Goal: Transaction & Acquisition: Book appointment/travel/reservation

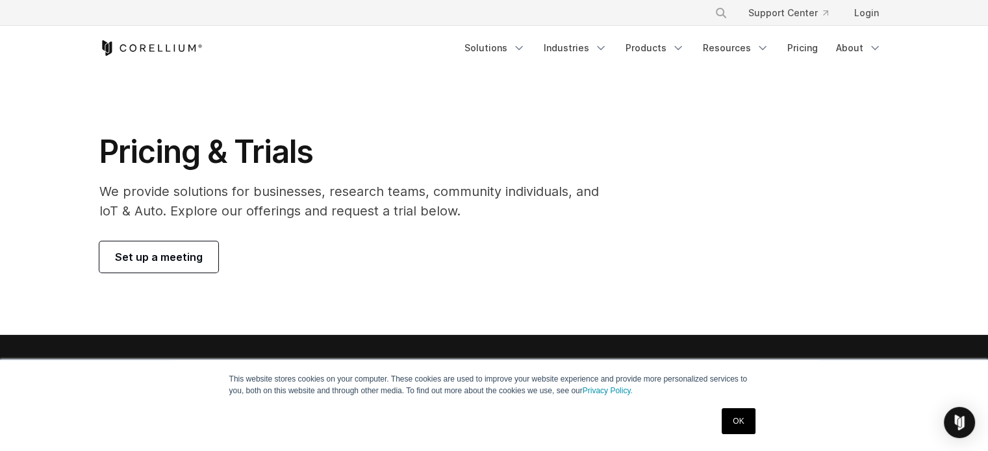
click at [148, 258] on span "Set up a meeting" at bounding box center [159, 257] width 88 height 16
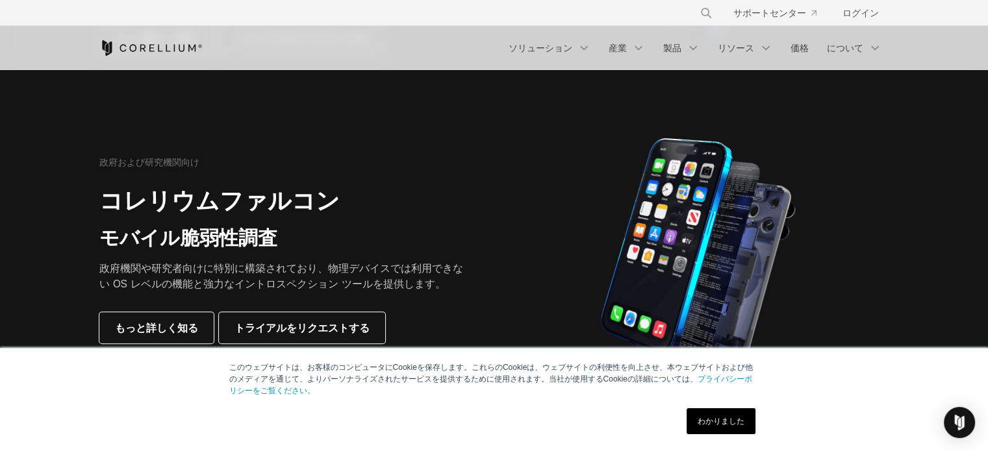
scroll to position [584, 0]
click at [551, 23] on div "× 当サイトを検索... サポートセンター ログイン" at bounding box center [494, 12] width 790 height 23
click at [858, 12] on font "ログイン" at bounding box center [860, 12] width 36 height 11
